Goal: Information Seeking & Learning: Learn about a topic

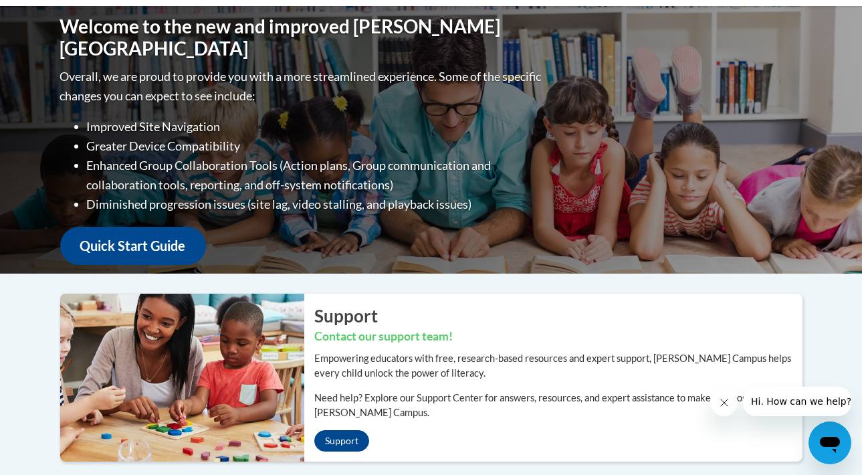
scroll to position [169, 0]
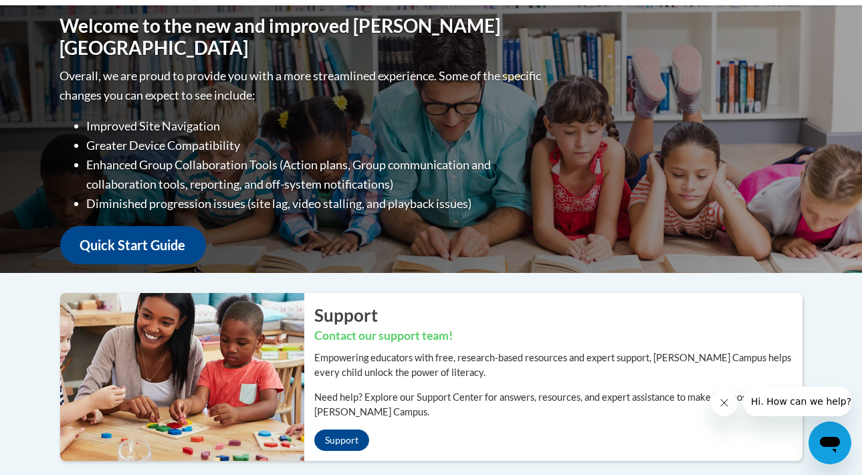
click at [557, 322] on h2 "Support" at bounding box center [558, 315] width 488 height 24
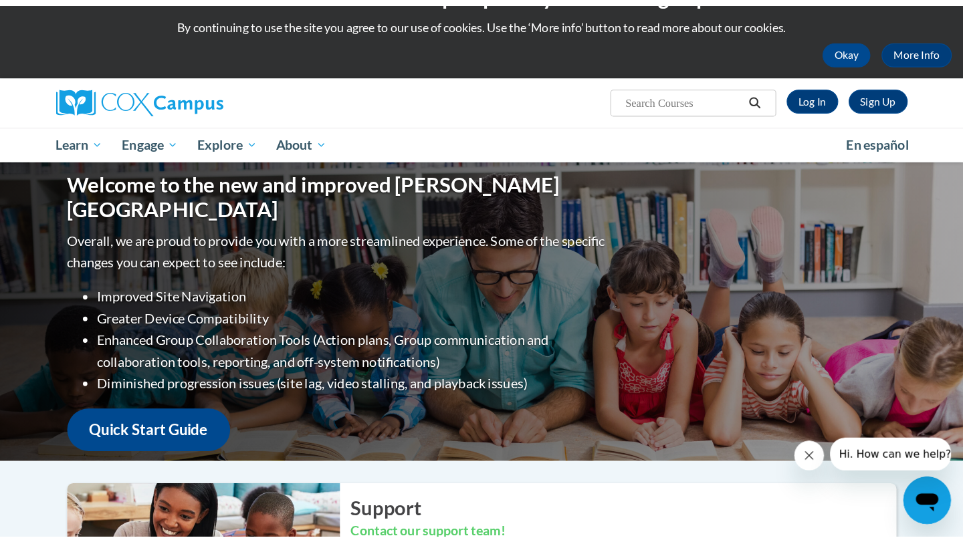
scroll to position [26, 0]
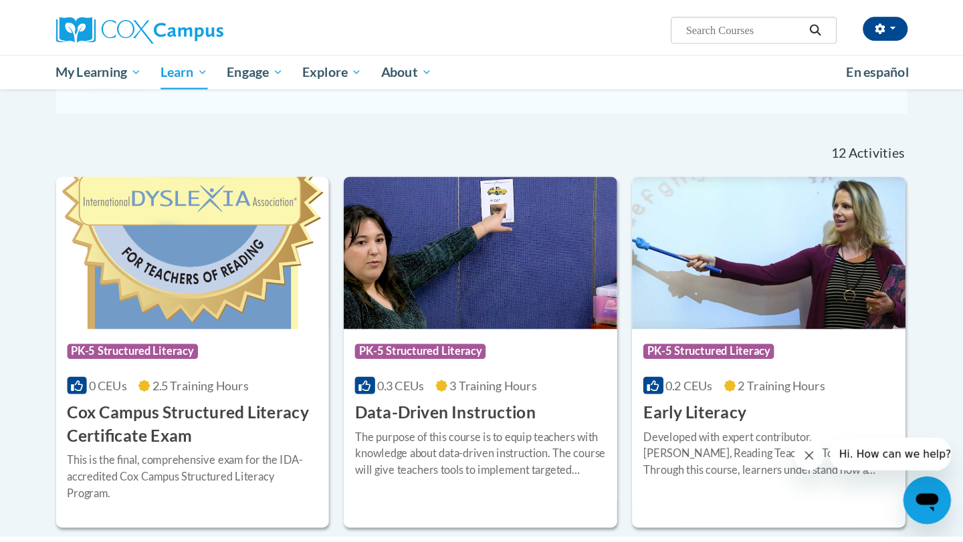
scroll to position [346, 0]
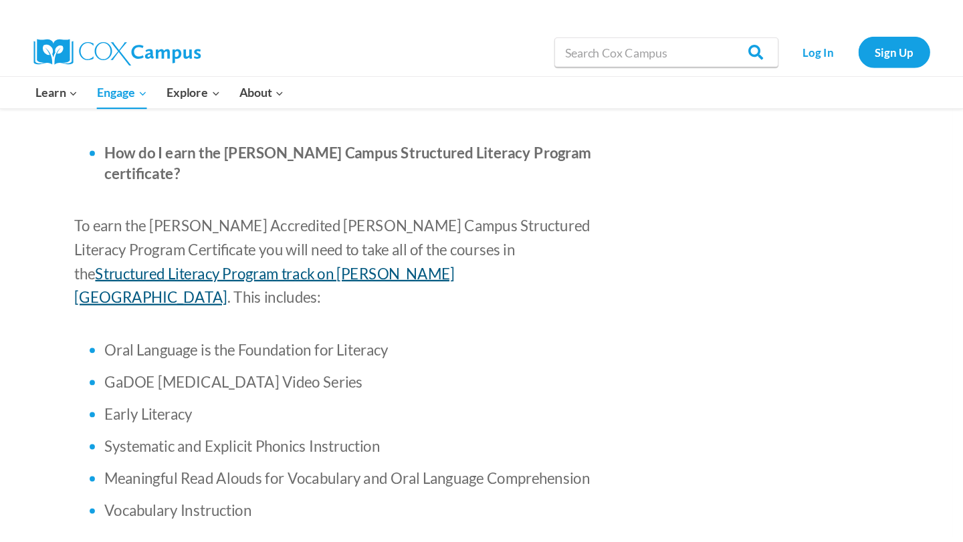
scroll to position [824, 0]
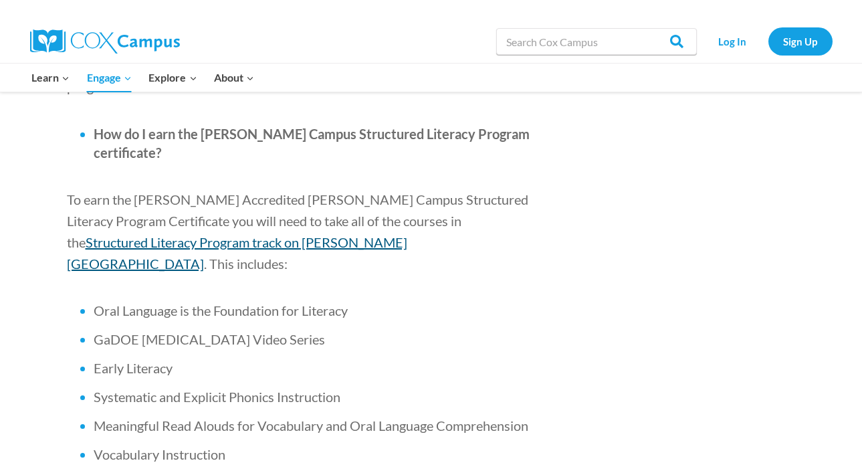
click at [369, 234] on span "Structured Literacy Program track on [PERSON_NAME][GEOGRAPHIC_DATA]" at bounding box center [237, 252] width 340 height 37
